Goal: Task Accomplishment & Management: Complete application form

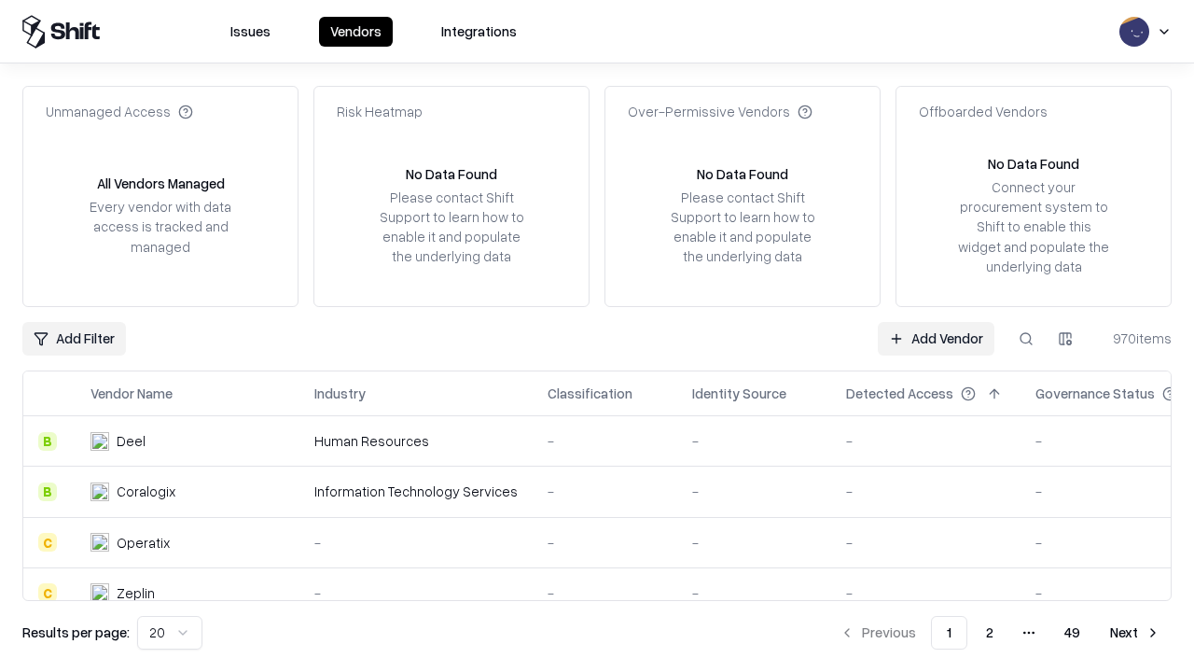
click at [936, 338] on link "Add Vendor" at bounding box center [936, 339] width 117 height 34
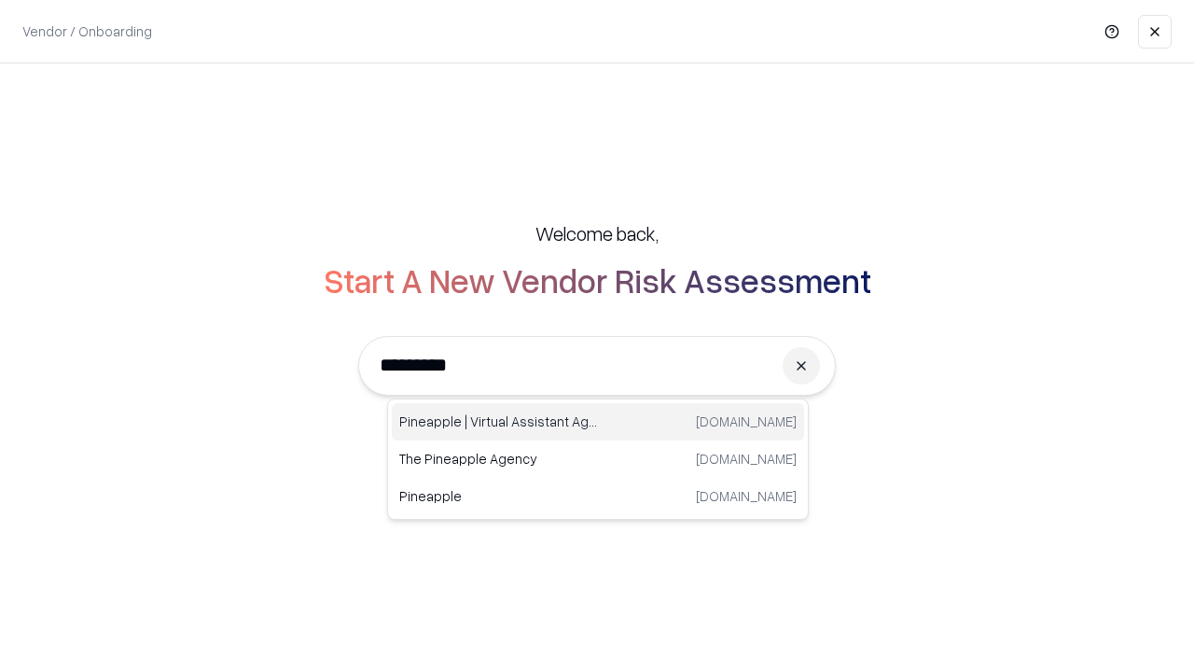
click at [598, 422] on div "Pineapple | Virtual Assistant Agency [DOMAIN_NAME]" at bounding box center [598, 421] width 412 height 37
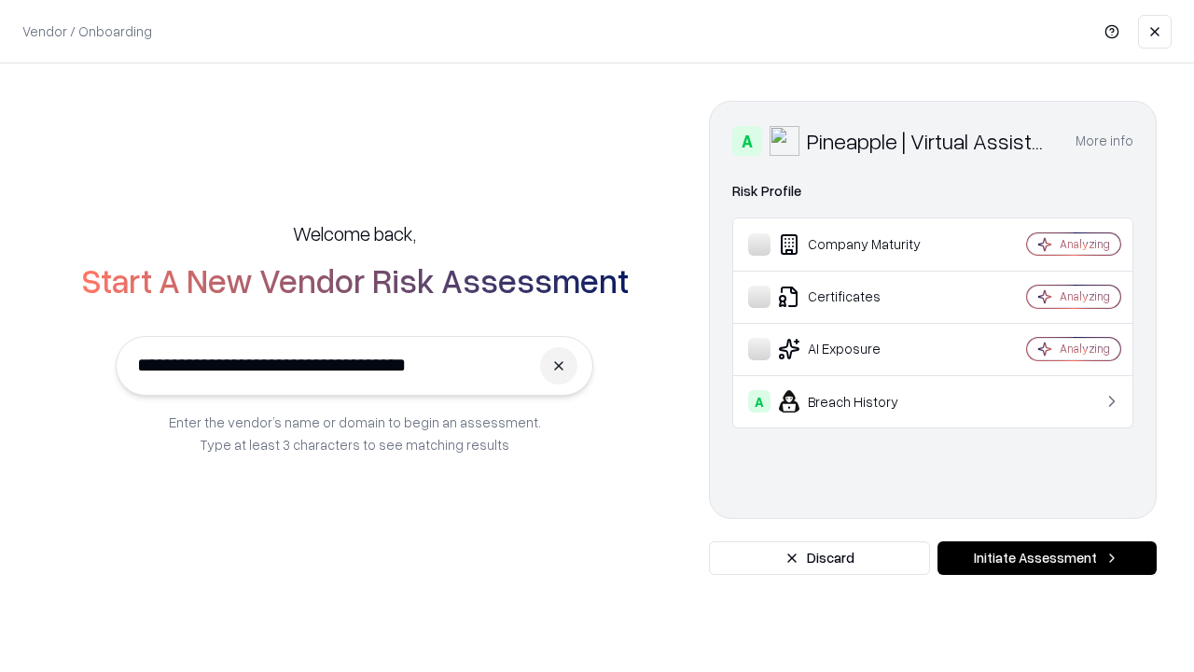
type input "**********"
click at [1047, 558] on button "Initiate Assessment" at bounding box center [1047, 558] width 219 height 34
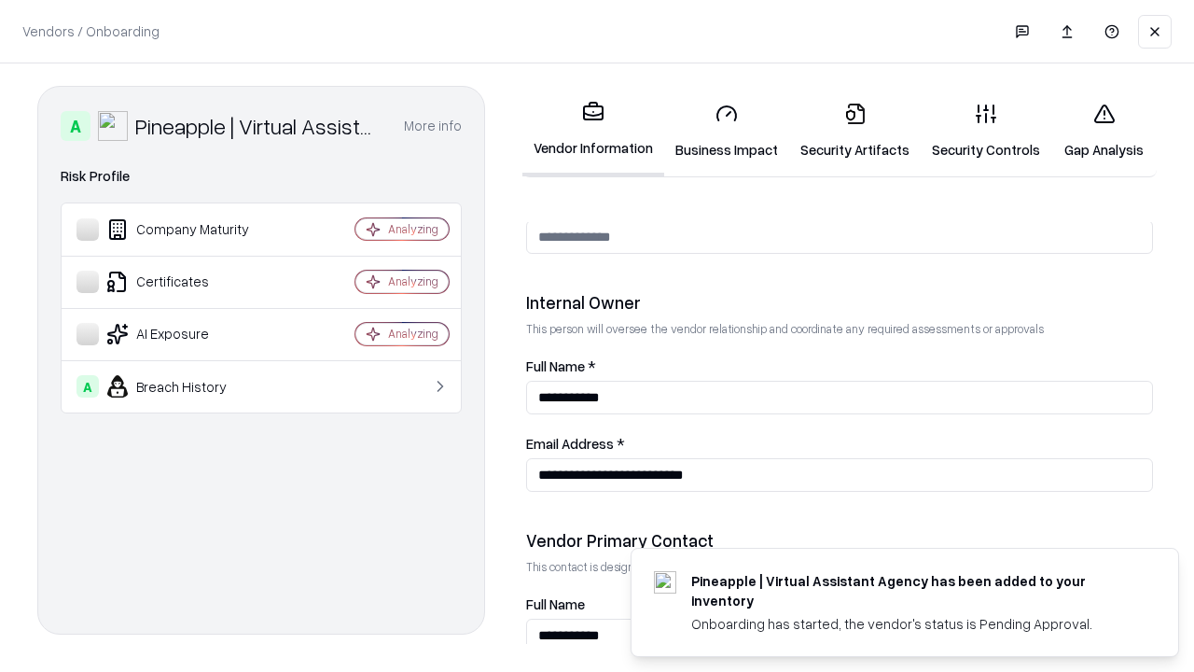
scroll to position [967, 0]
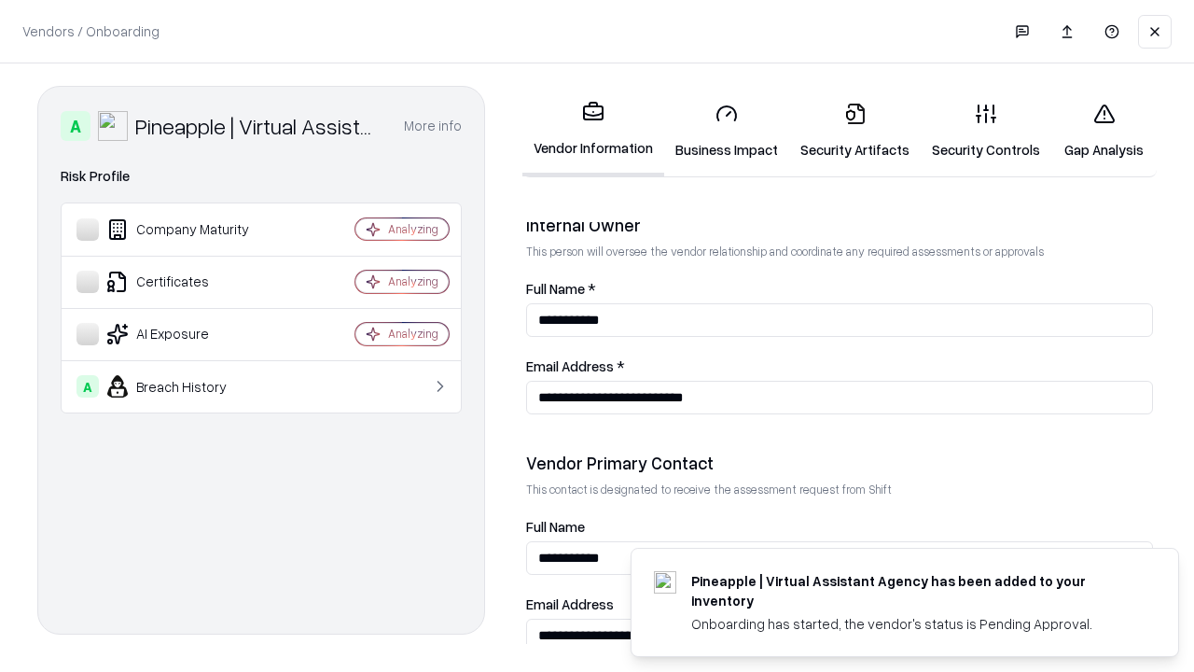
click at [727, 131] on link "Business Impact" at bounding box center [726, 131] width 125 height 87
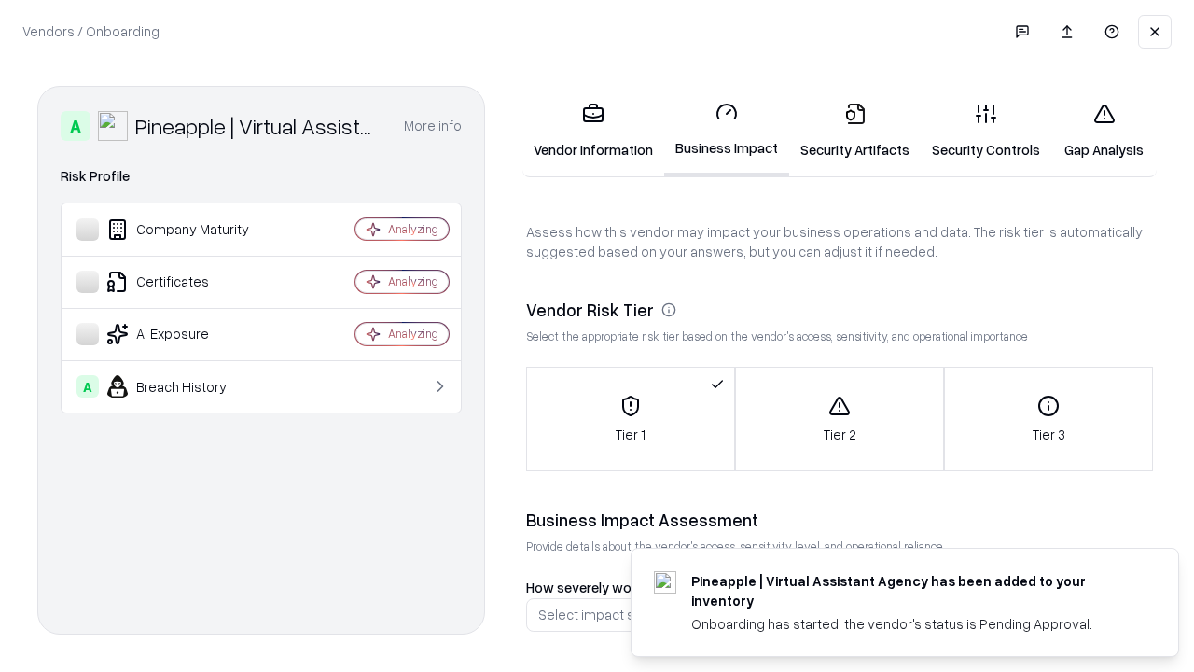
click at [1104, 131] on link "Gap Analysis" at bounding box center [1104, 131] width 105 height 87
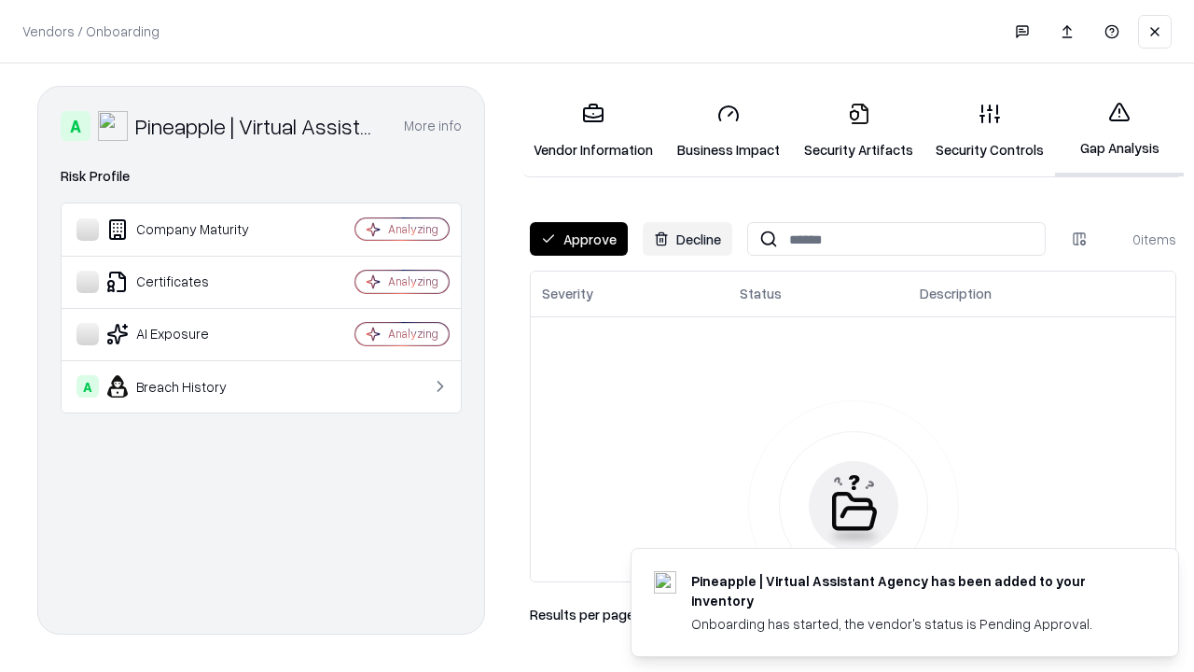
click at [578, 239] on button "Approve" at bounding box center [579, 239] width 98 height 34
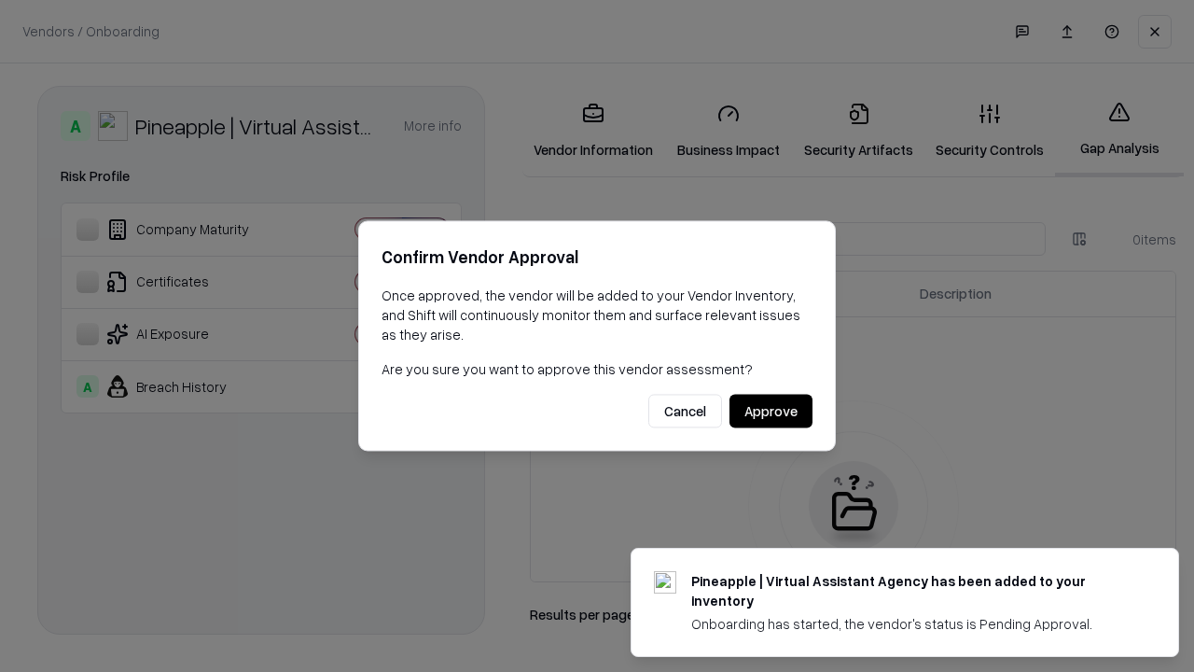
click at [771, 411] on button "Approve" at bounding box center [771, 412] width 83 height 34
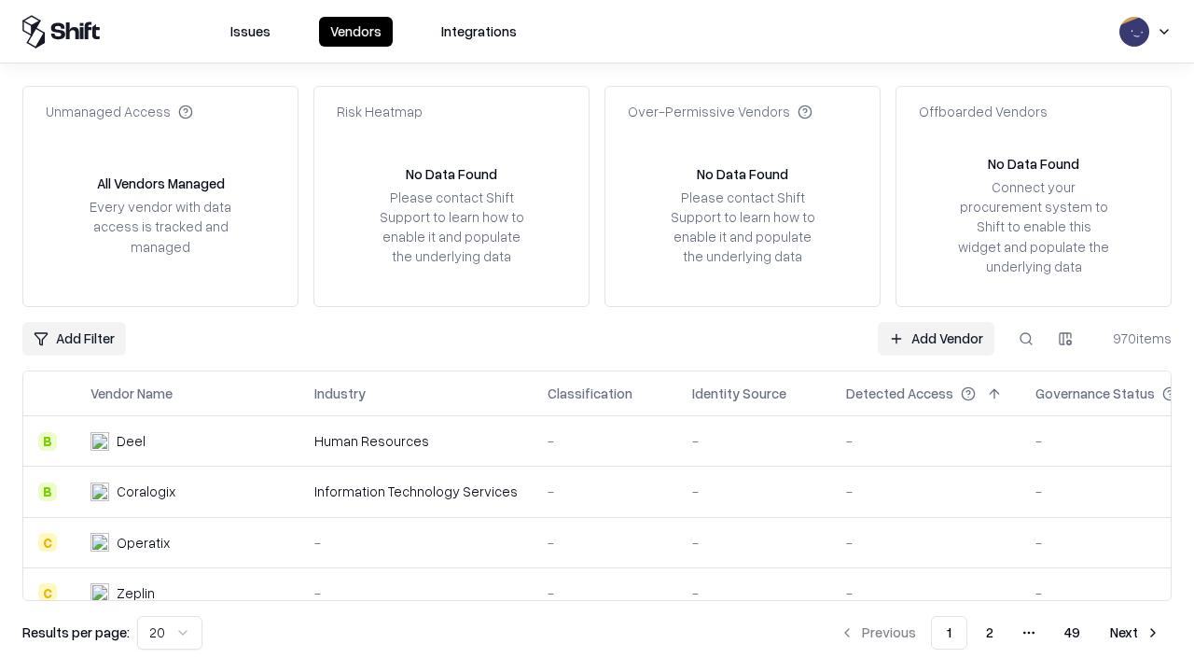
type input "**********"
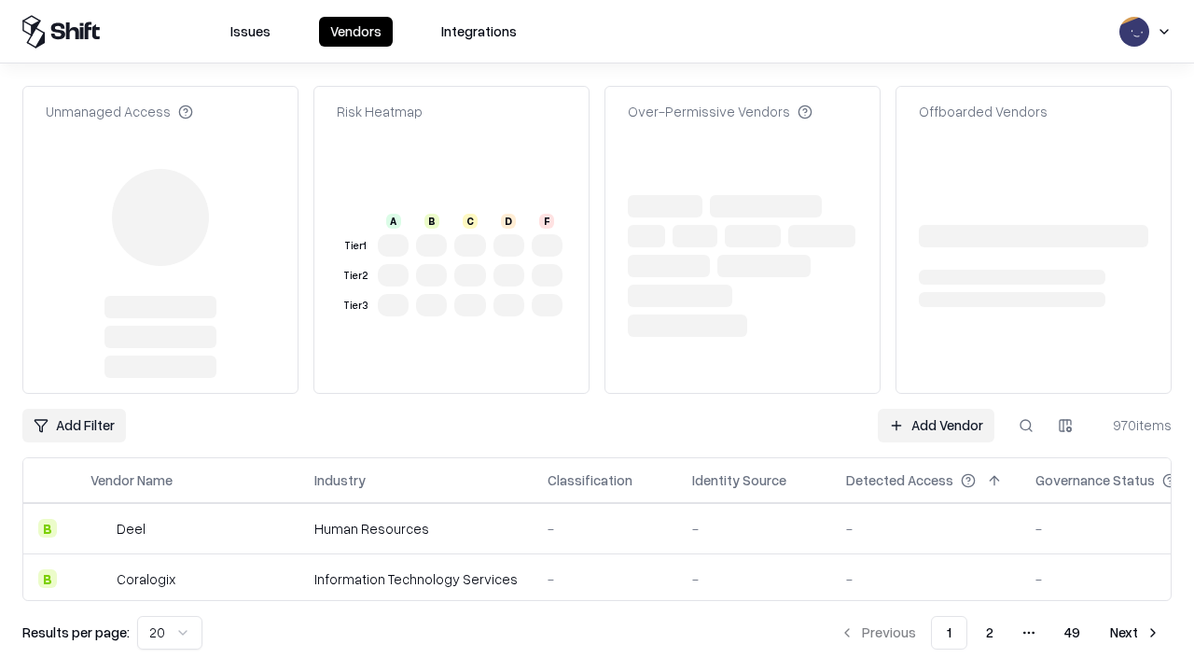
click at [936, 409] on link "Add Vendor" at bounding box center [936, 426] width 117 height 34
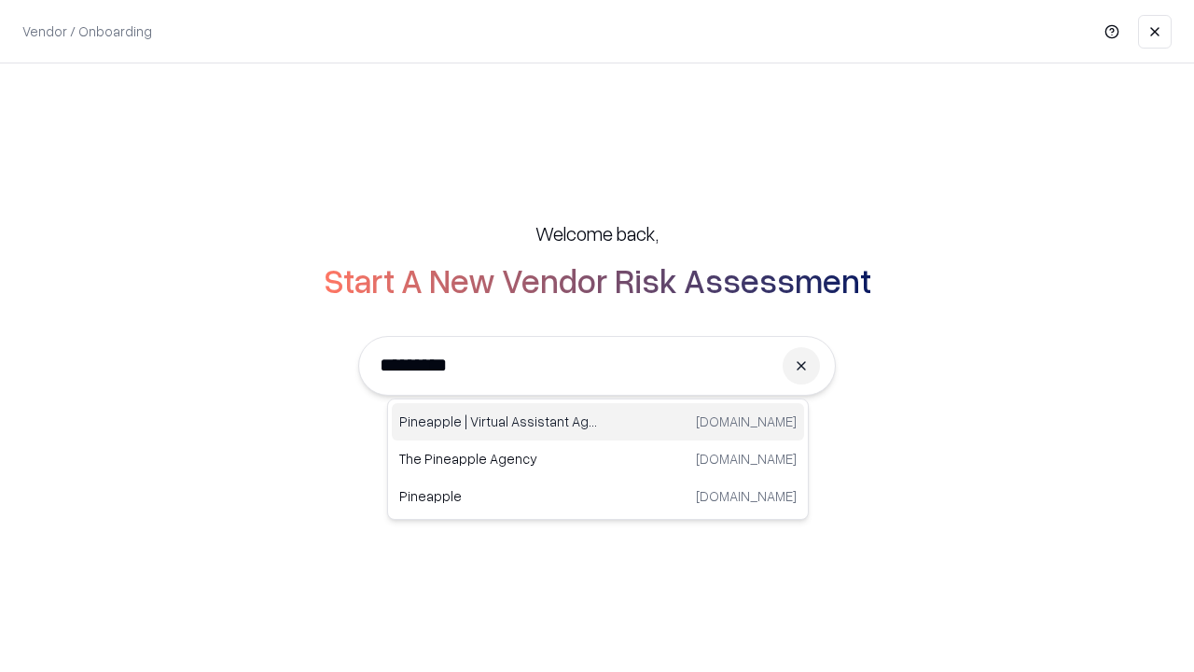
click at [598, 422] on div "Pineapple | Virtual Assistant Agency [DOMAIN_NAME]" at bounding box center [598, 421] width 412 height 37
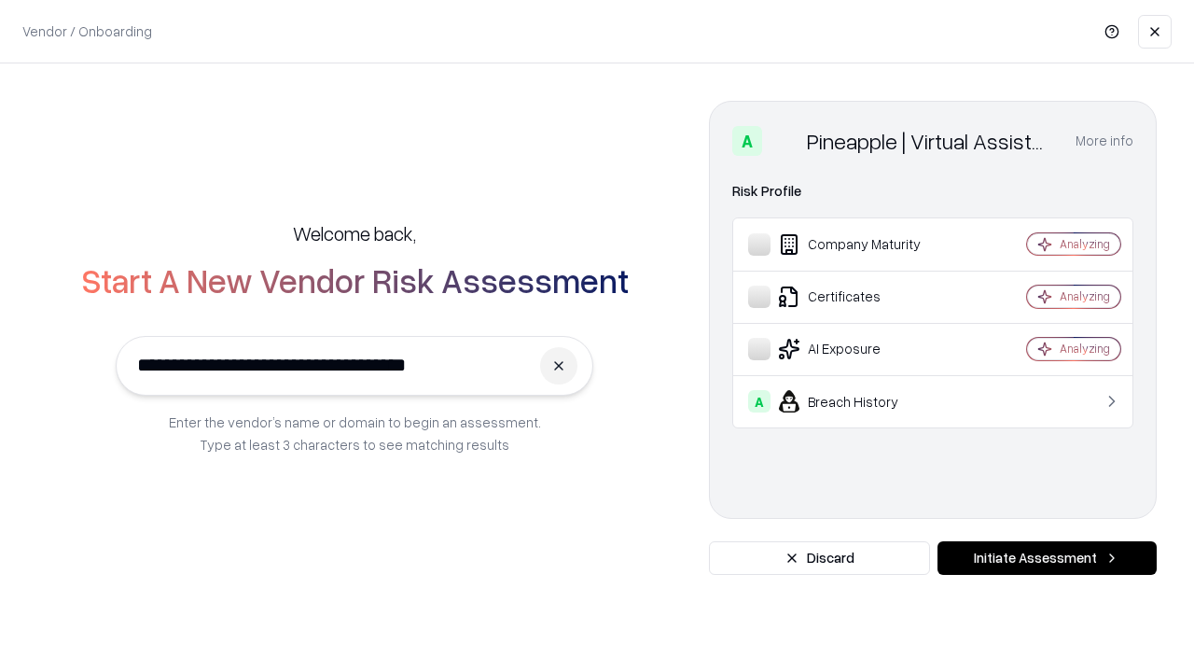
type input "**********"
click at [1047, 558] on button "Initiate Assessment" at bounding box center [1047, 558] width 219 height 34
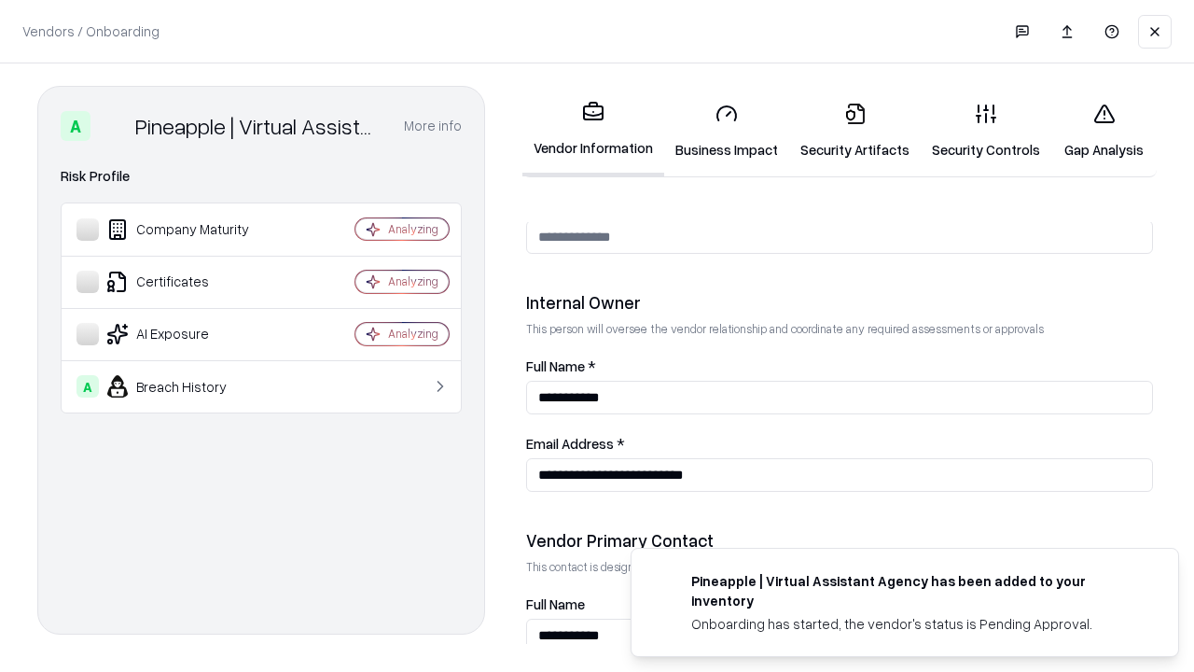
scroll to position [967, 0]
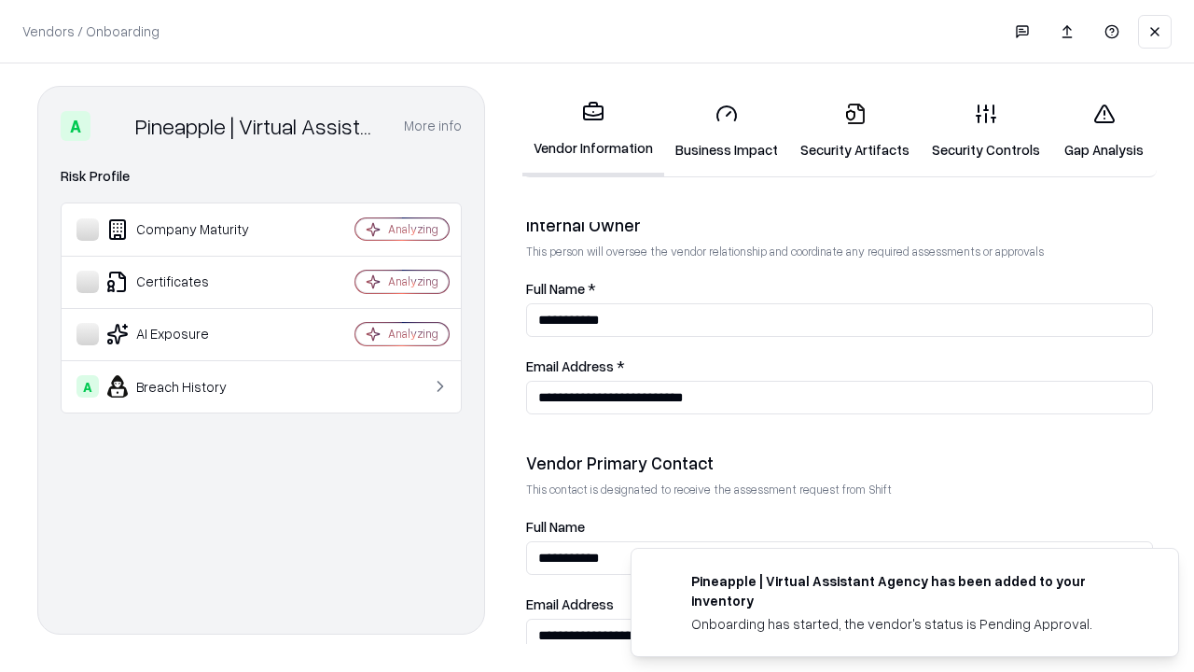
click at [1104, 131] on link "Gap Analysis" at bounding box center [1104, 131] width 105 height 87
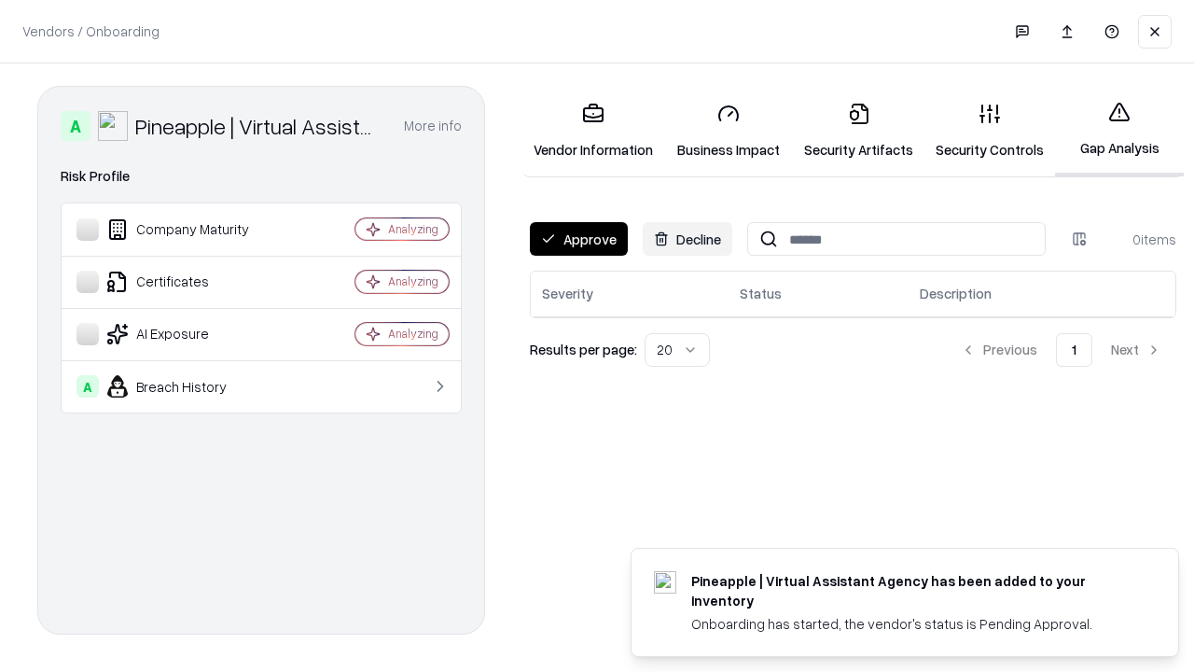
click at [578, 239] on button "Approve" at bounding box center [579, 239] width 98 height 34
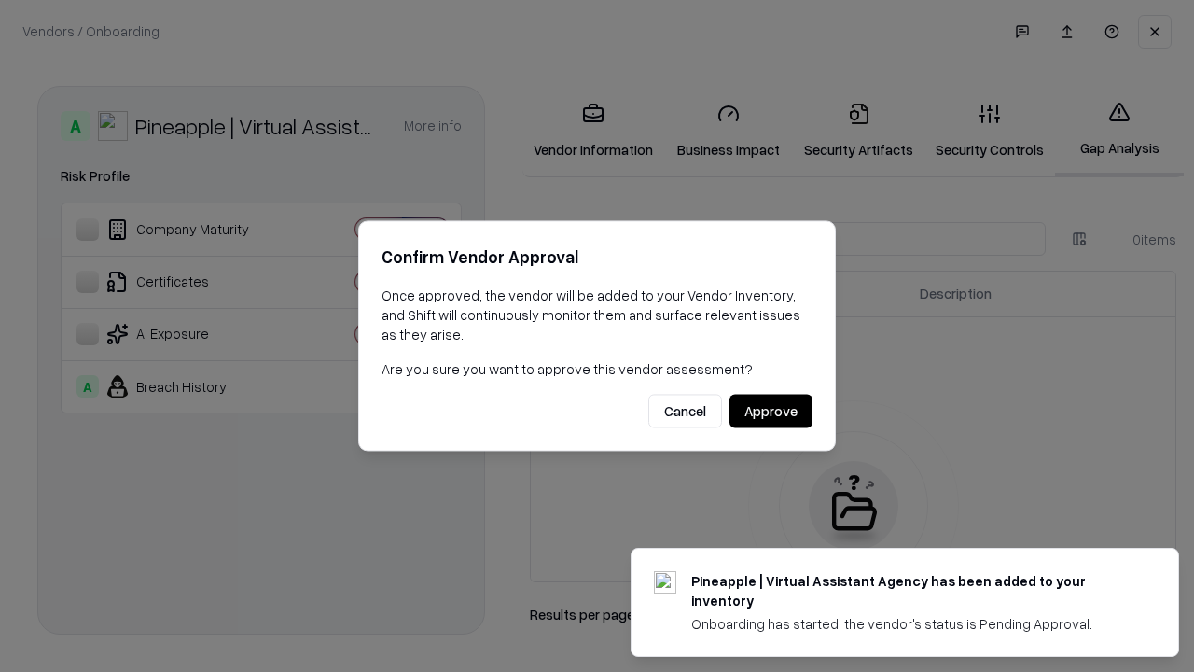
click at [771, 411] on button "Approve" at bounding box center [771, 412] width 83 height 34
